Goal: Task Accomplishment & Management: Use online tool/utility

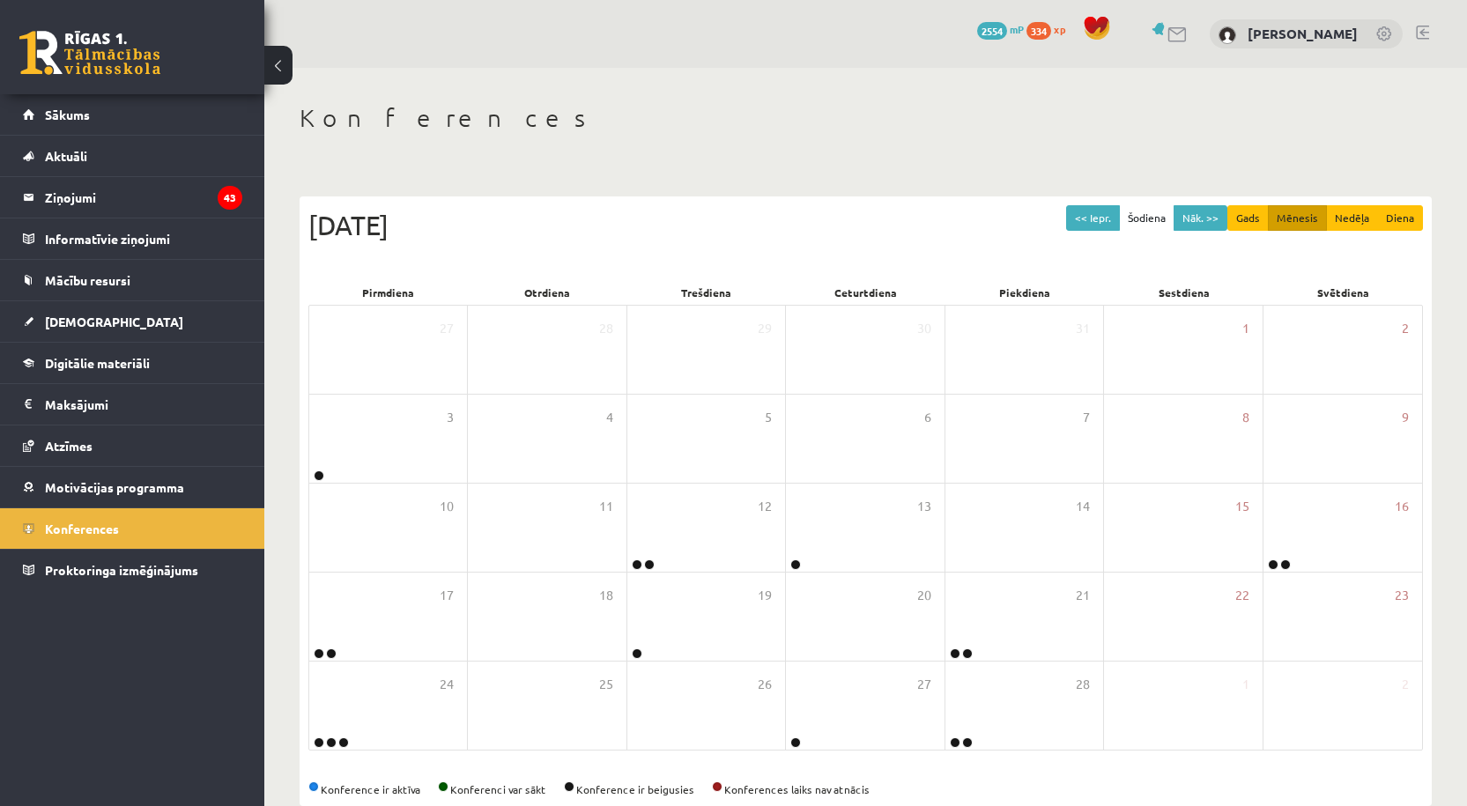
scroll to position [36, 0]
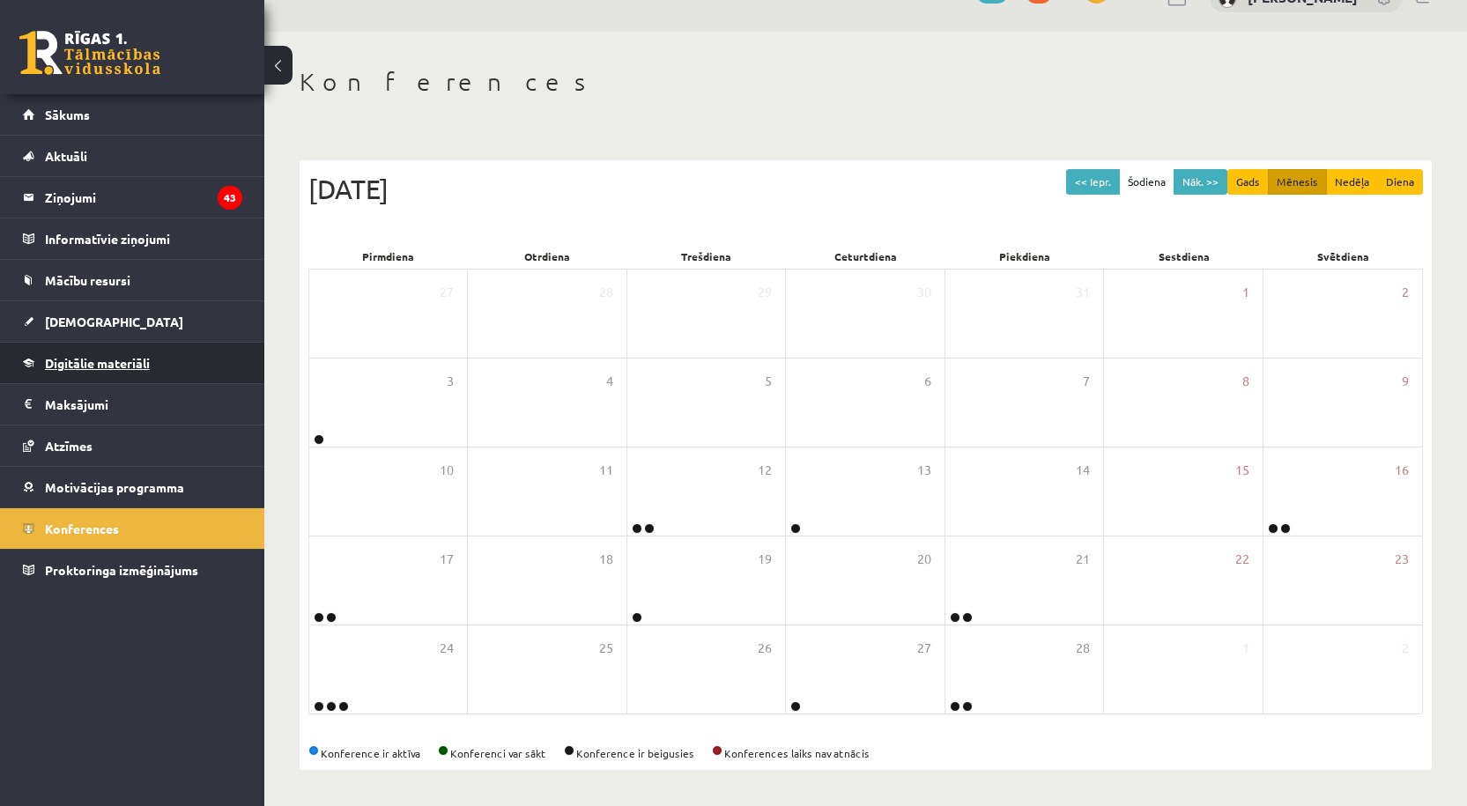
click at [141, 369] on span "Digitālie materiāli" at bounding box center [97, 363] width 105 height 16
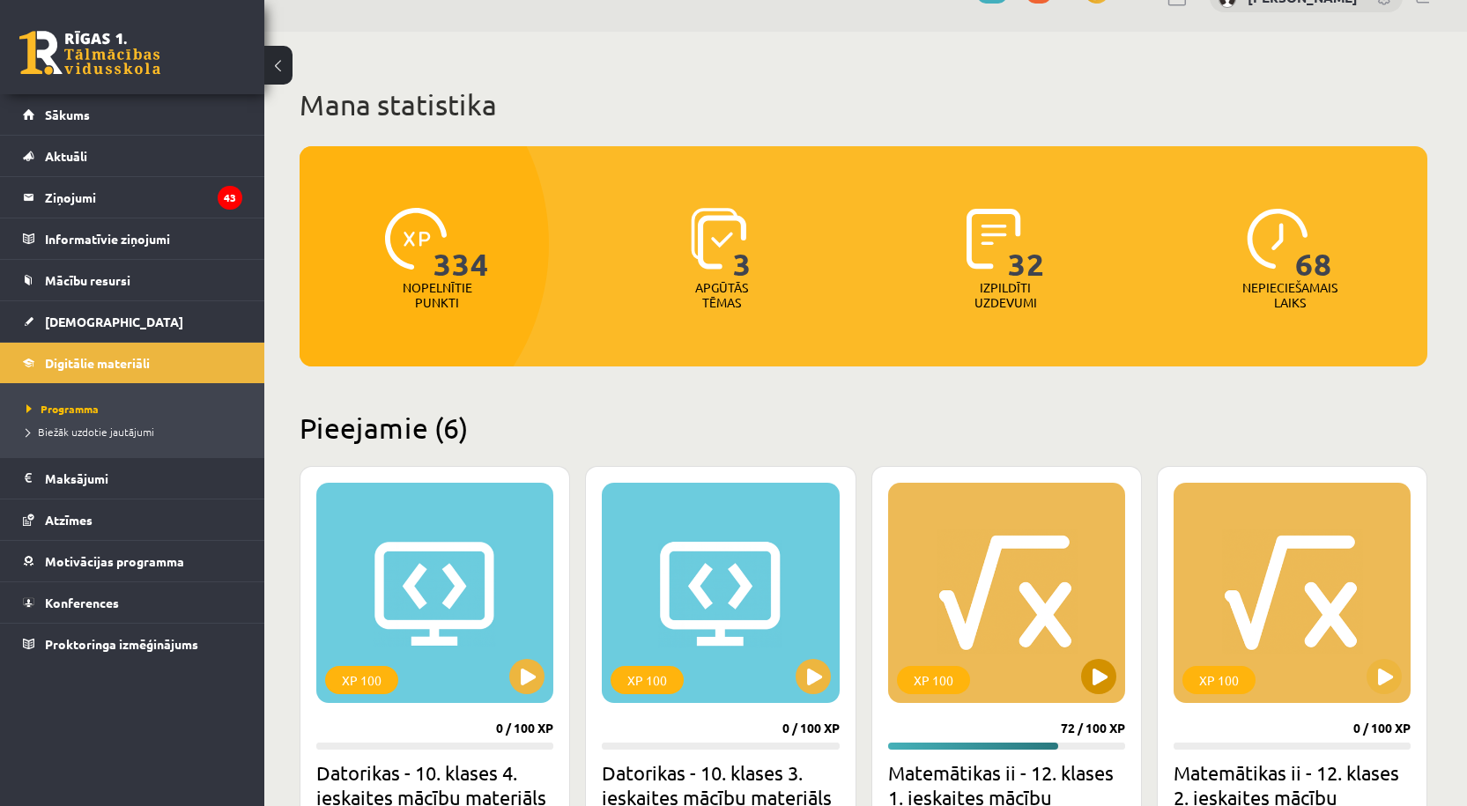
click at [1017, 592] on div "XP 100" at bounding box center [1006, 593] width 237 height 220
click at [912, 638] on div "XP 100" at bounding box center [1006, 593] width 237 height 220
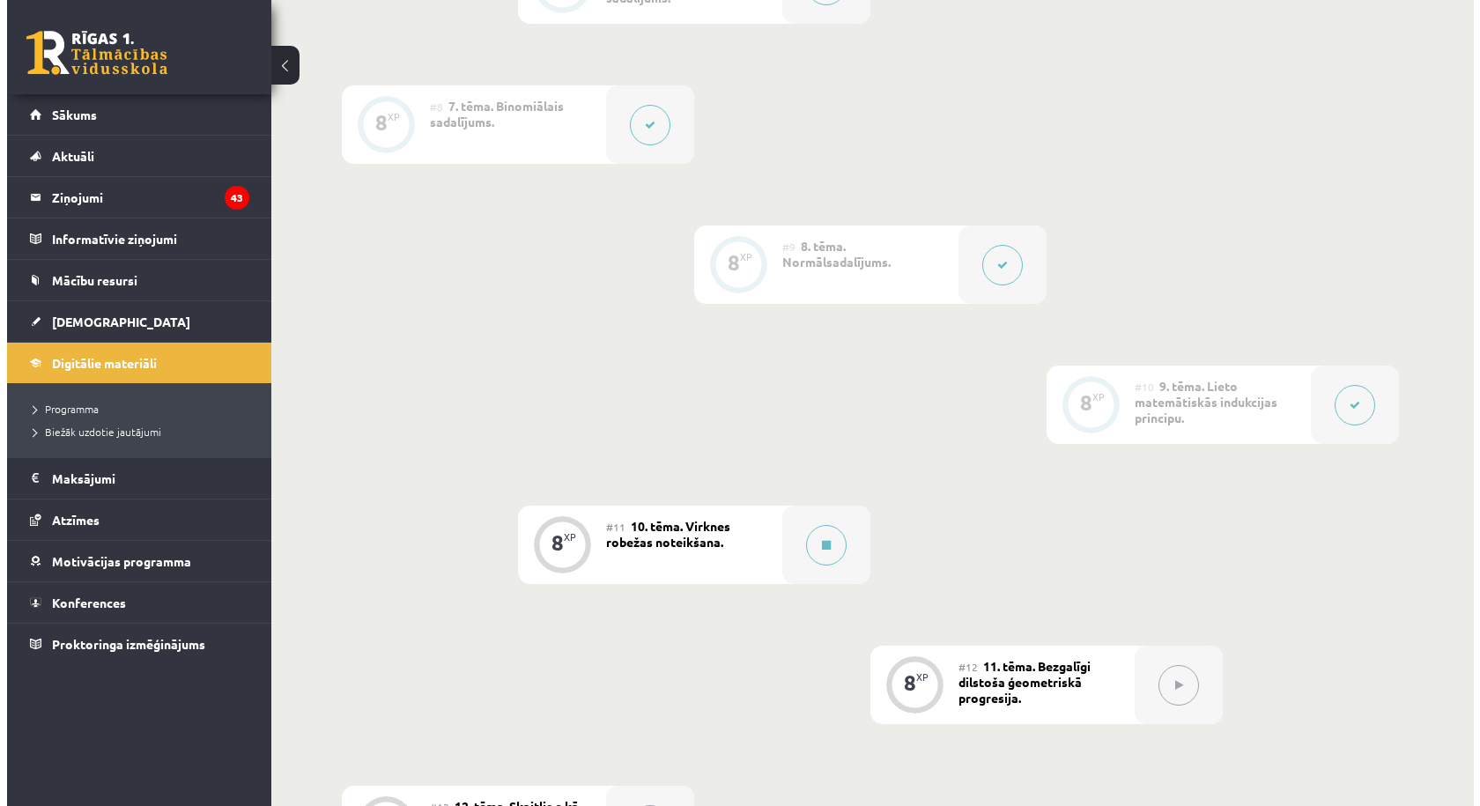
scroll to position [1410, 0]
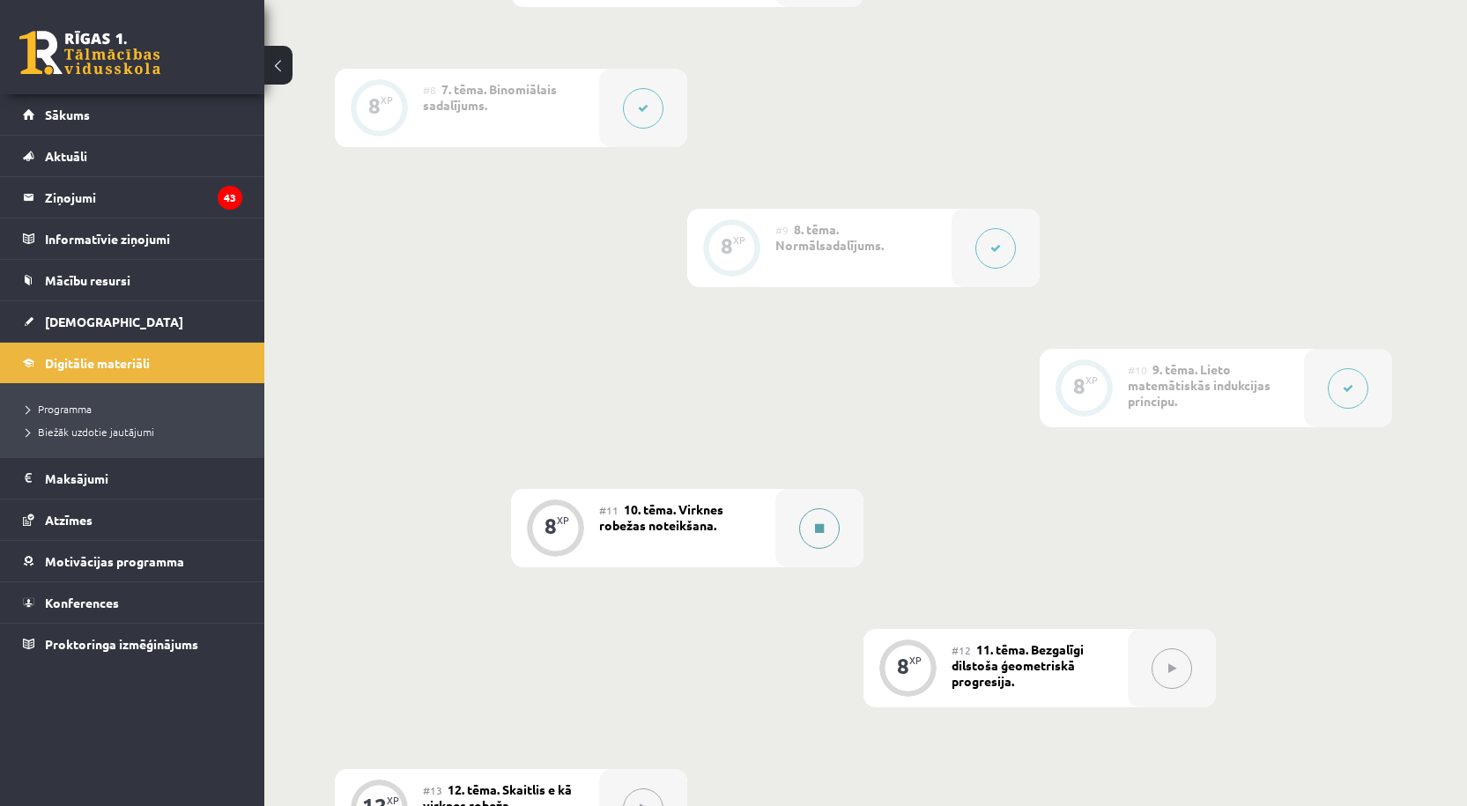
click at [816, 527] on button at bounding box center [819, 528] width 41 height 41
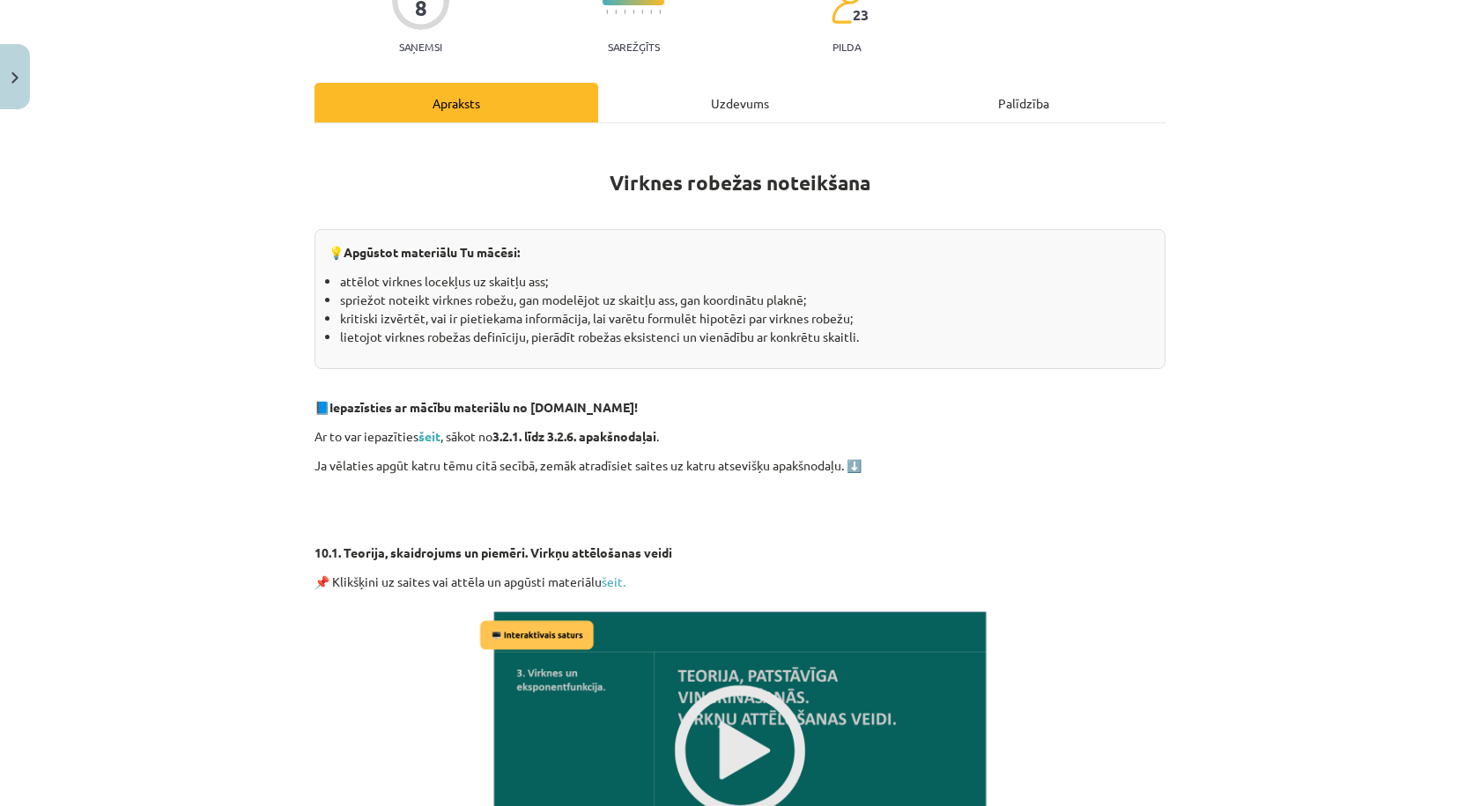
click at [726, 119] on div "Uzdevums" at bounding box center [740, 103] width 284 height 40
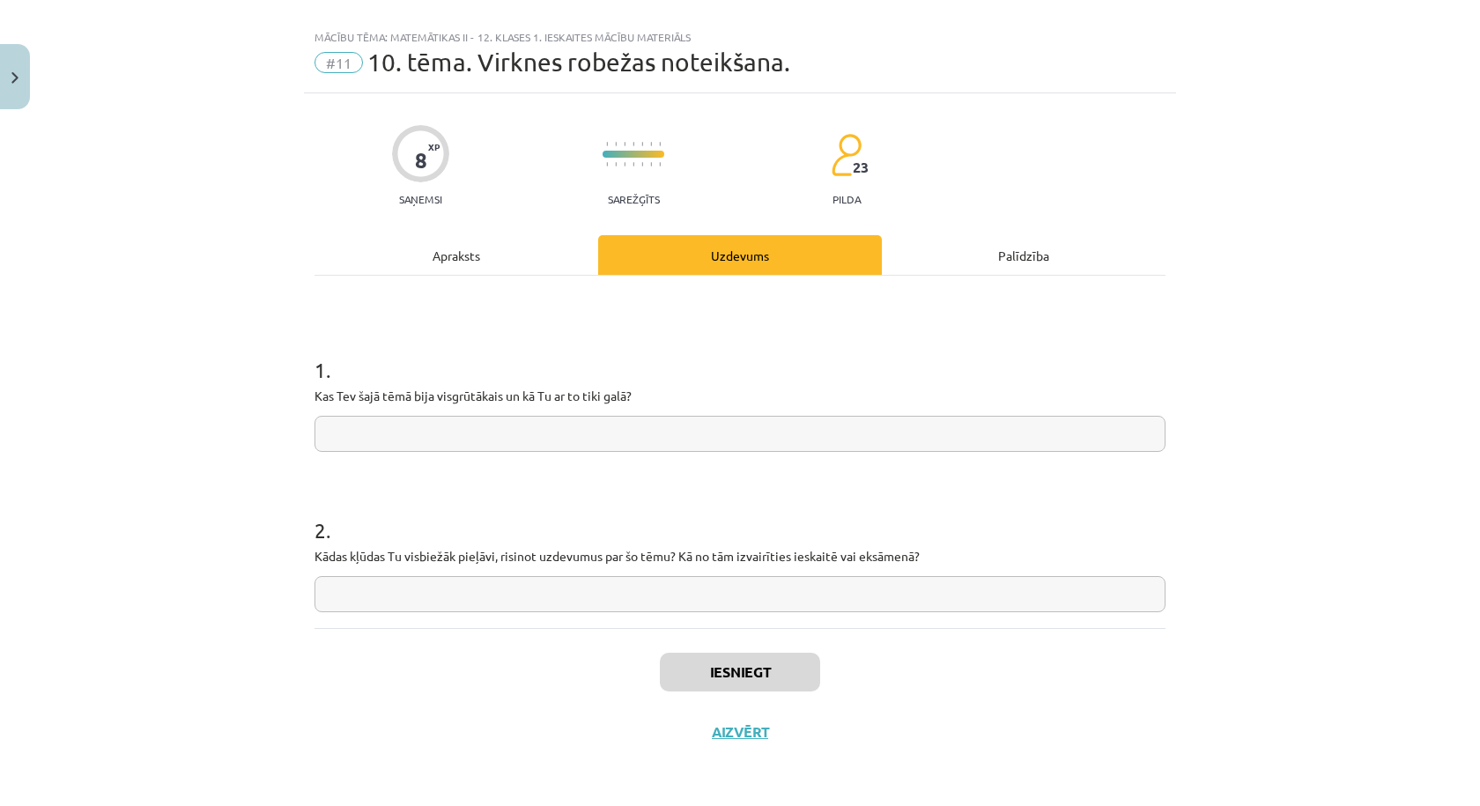
click at [552, 431] on input "text" at bounding box center [740, 434] width 851 height 36
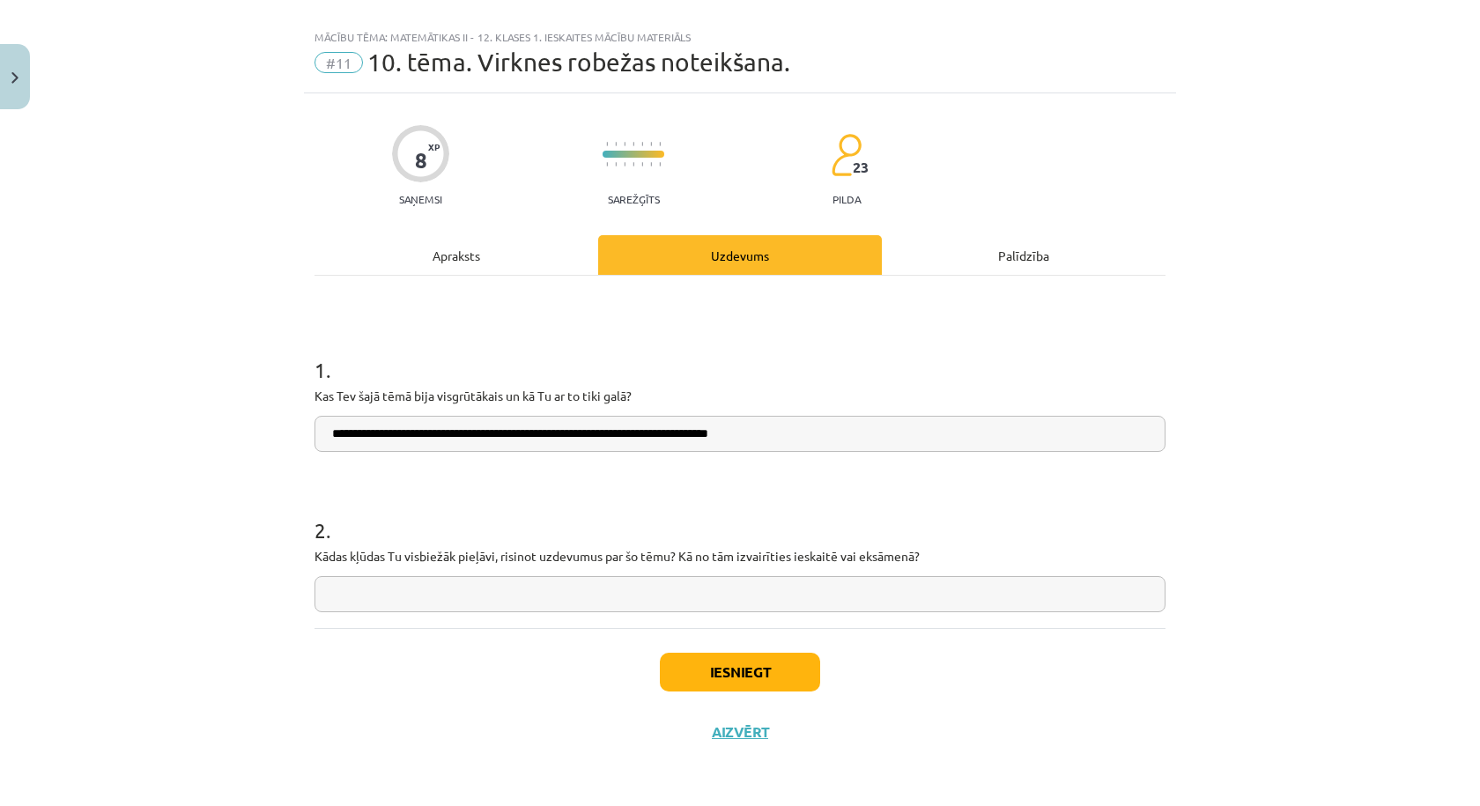
type input "**********"
click at [493, 598] on input "text" at bounding box center [740, 594] width 851 height 36
type input "**********"
click at [719, 672] on button "Iesniegt" at bounding box center [740, 672] width 160 height 39
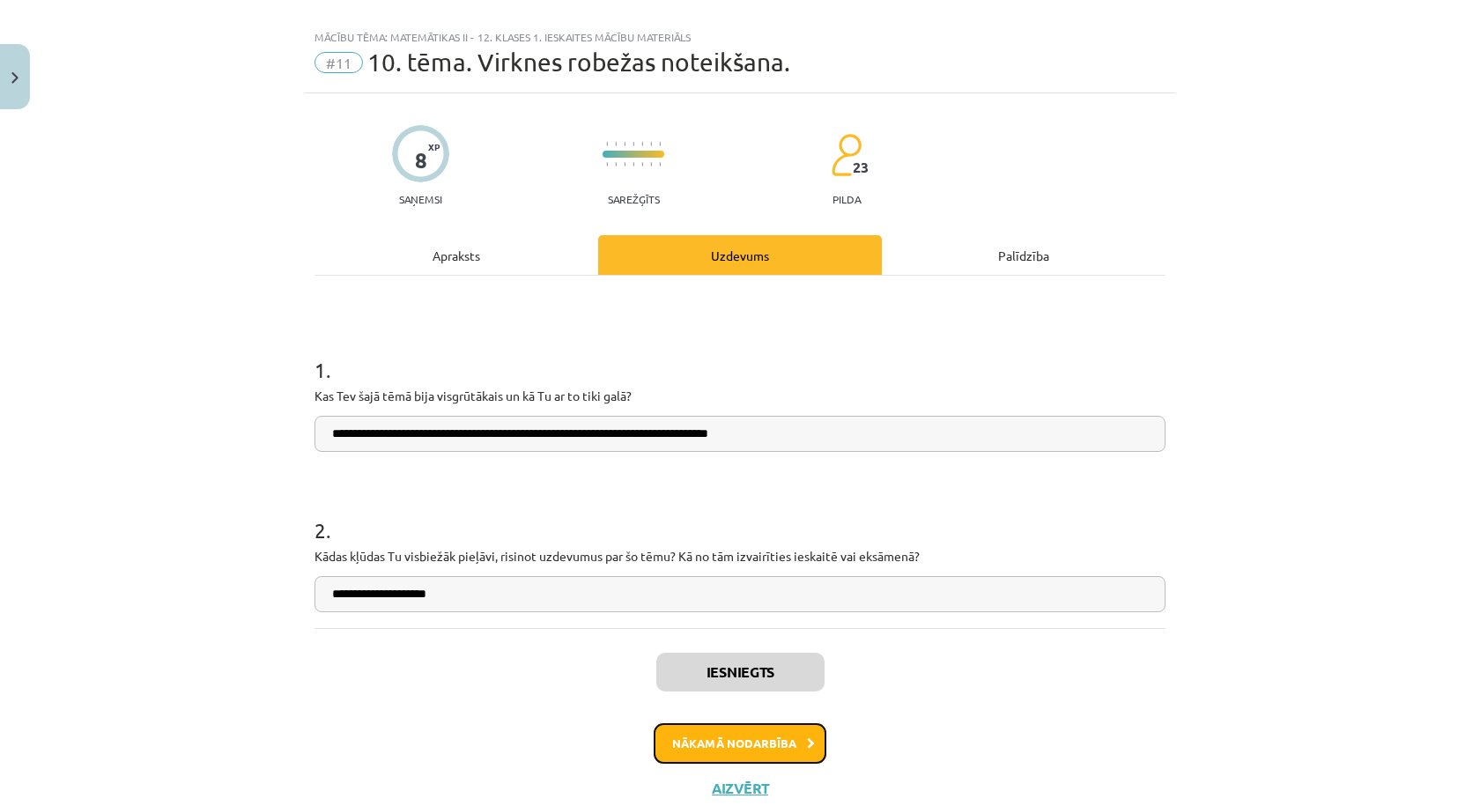
click at [760, 750] on button "Nākamā nodarbība" at bounding box center [740, 743] width 173 height 41
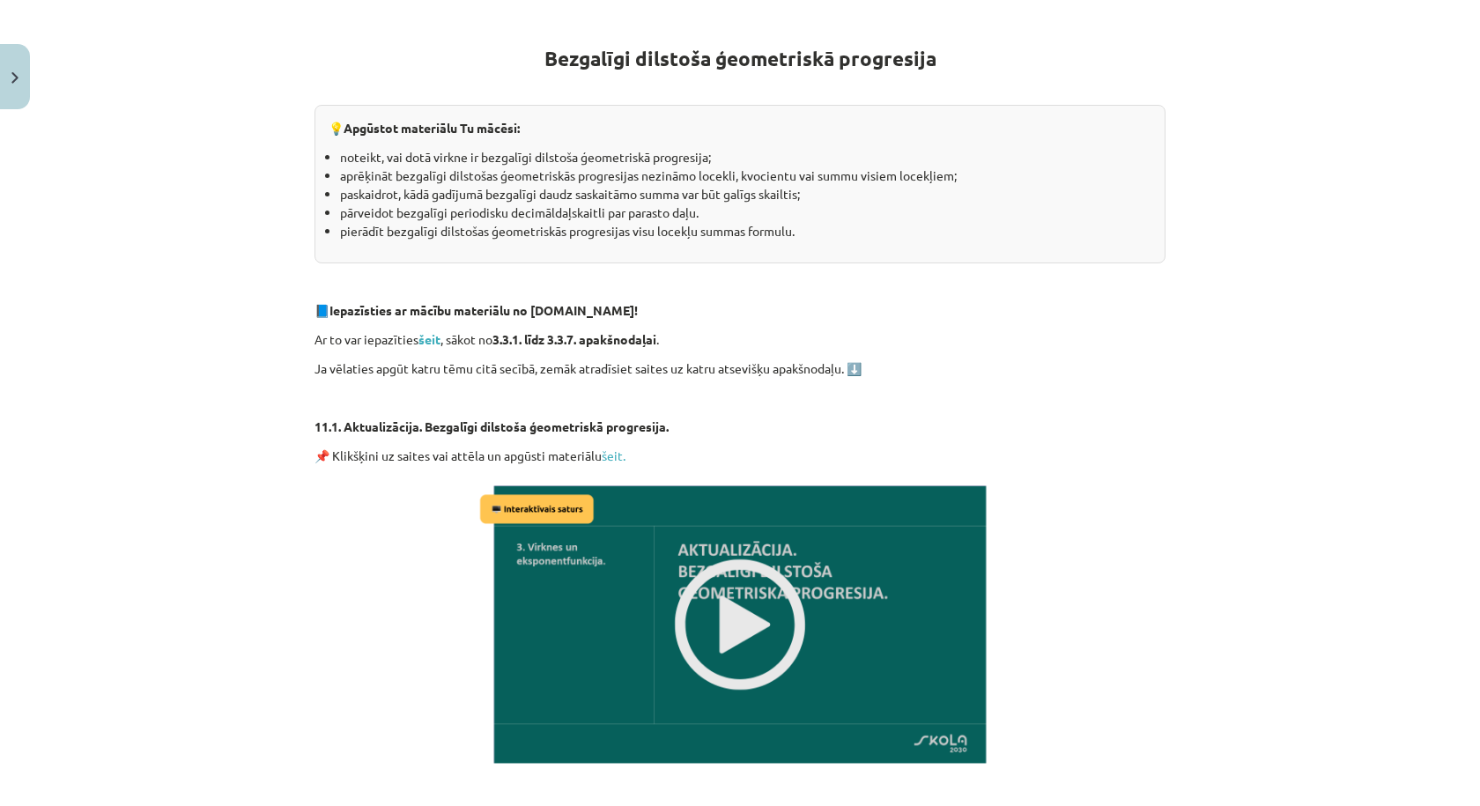
scroll to position [308, 0]
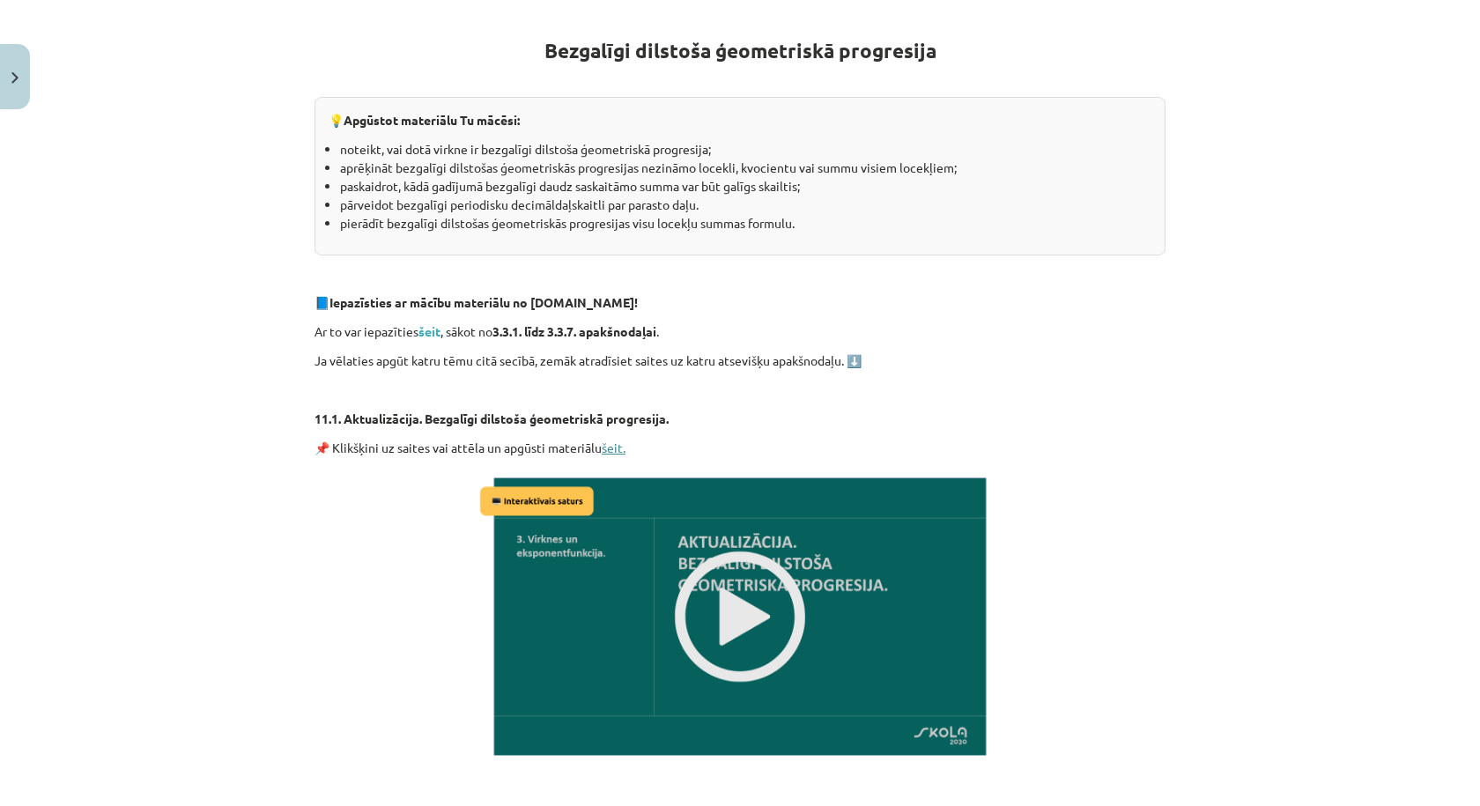
click at [607, 449] on link "šeit." at bounding box center [614, 448] width 24 height 16
